Goal: Transaction & Acquisition: Subscribe to service/newsletter

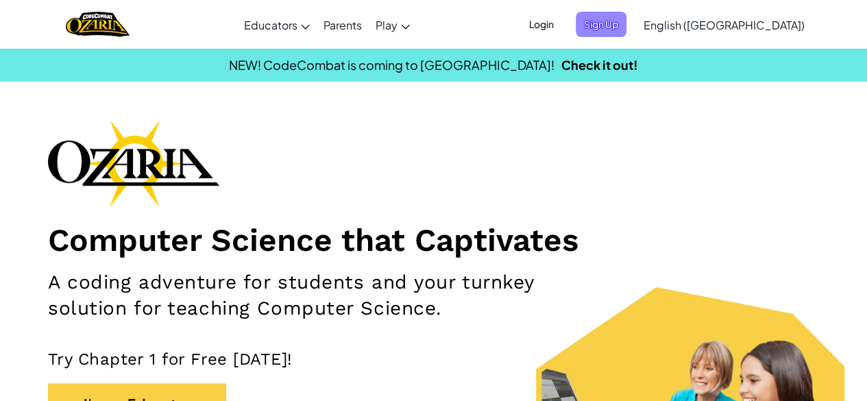
click at [627, 27] on span "Sign Up" at bounding box center [601, 24] width 51 height 25
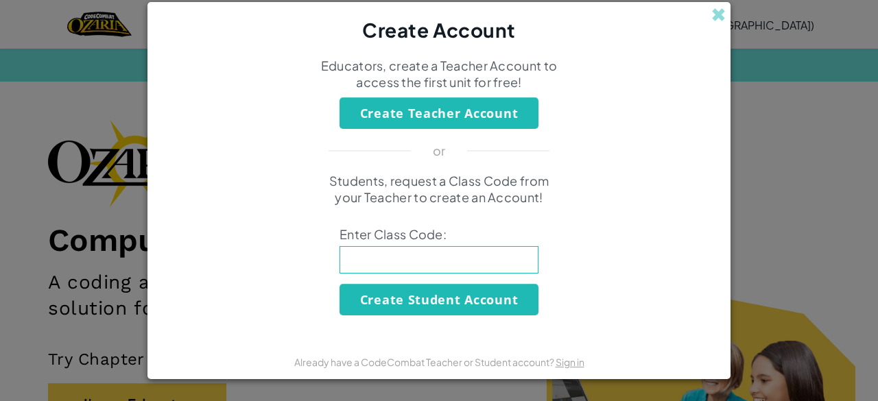
click at [806, 73] on div "Create Account Educators, create a Teacher Account to access the first unit for…" at bounding box center [439, 200] width 878 height 401
click at [728, 74] on form "Educators, create a Teacher Account to access the first unit for free! Create T…" at bounding box center [438, 194] width 583 height 301
click at [717, 82] on div "Educators, create a Teacher Account to access the first unit for free!" at bounding box center [439, 78] width 576 height 40
click at [712, 22] on span at bounding box center [718, 15] width 14 height 14
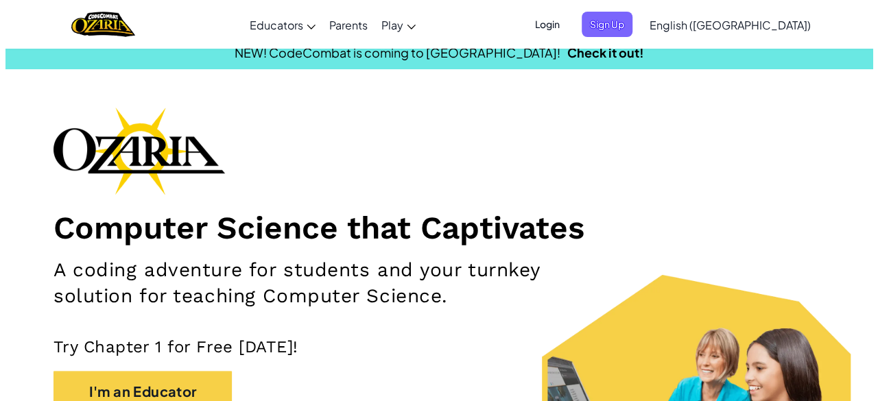
scroll to position [27, 0]
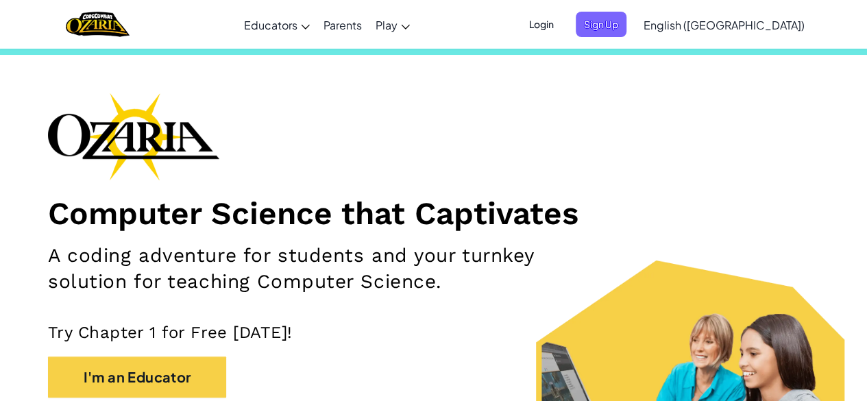
click at [562, 20] on span "Login" at bounding box center [541, 24] width 41 height 25
